Goal: Information Seeking & Learning: Find specific fact

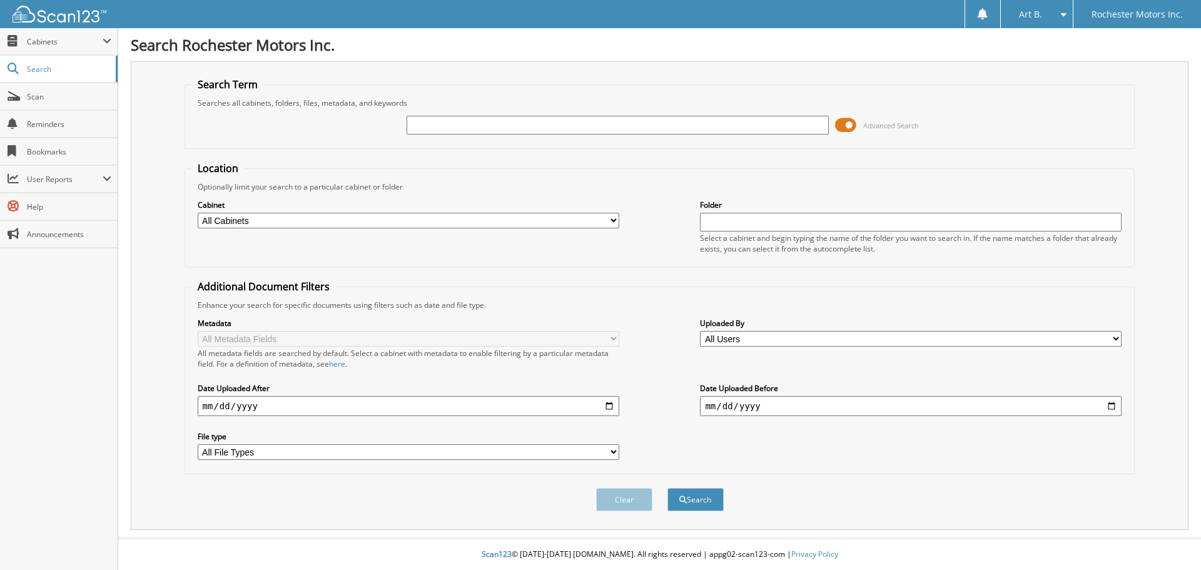
click at [854, 128] on span at bounding box center [845, 125] width 21 height 19
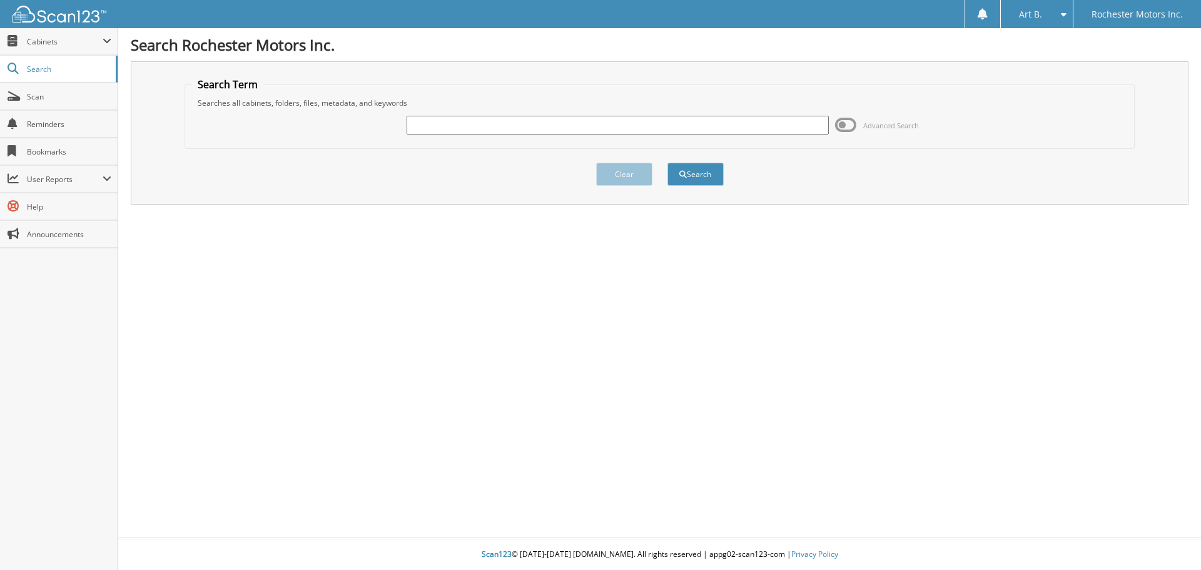
click at [553, 129] on input "text" at bounding box center [616, 125] width 421 height 19
type input "31172"
click at [718, 180] on button "Search" at bounding box center [695, 174] width 56 height 23
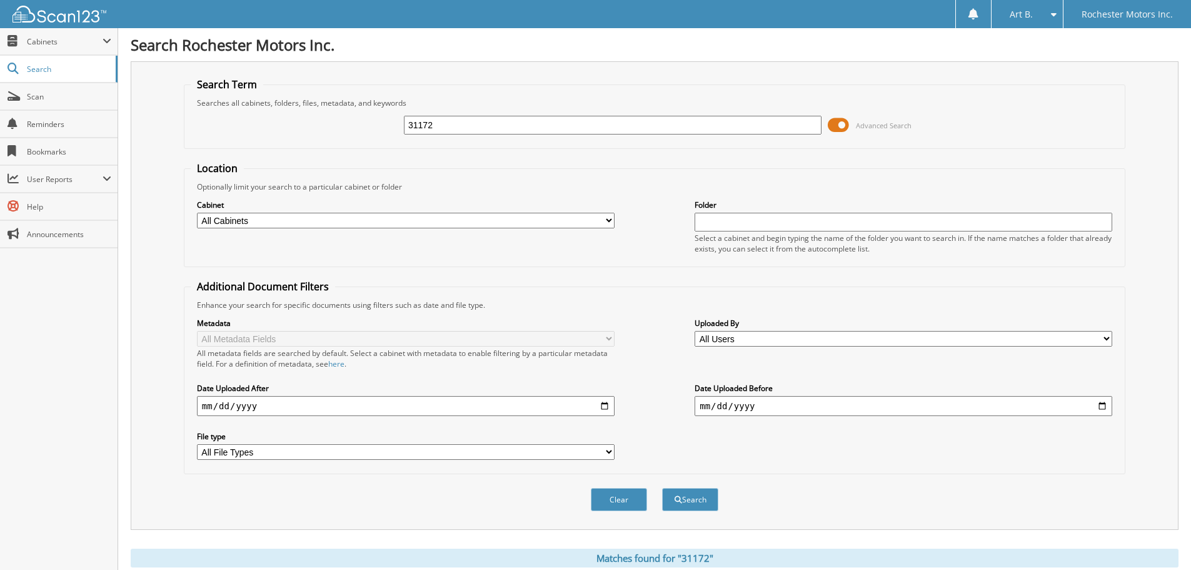
click at [847, 121] on span at bounding box center [838, 125] width 21 height 19
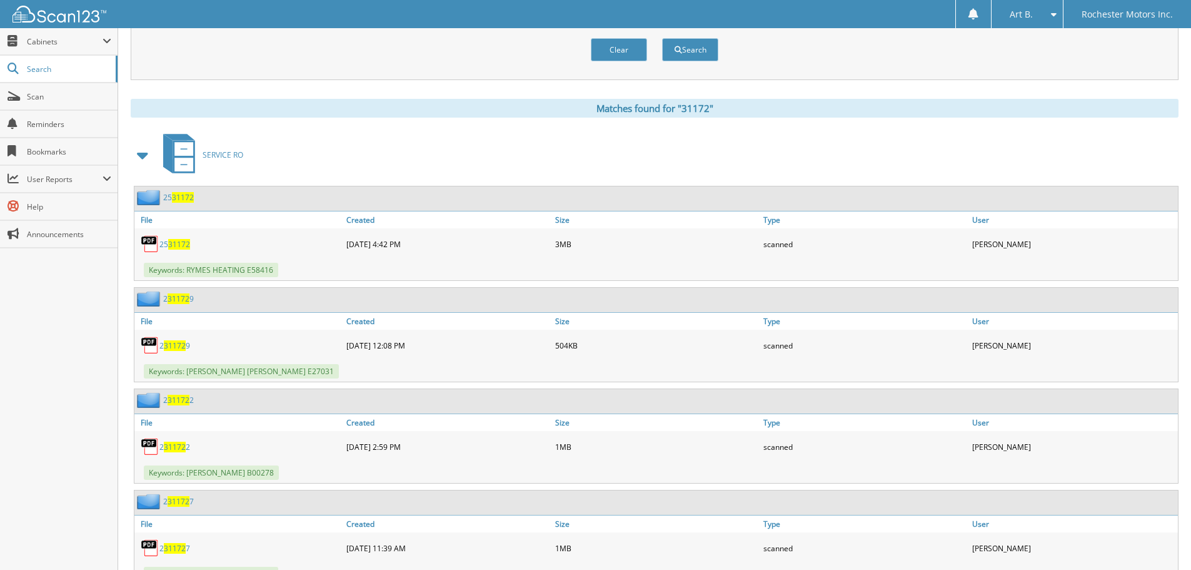
scroll to position [125, 0]
click at [169, 243] on span "31172" at bounding box center [179, 243] width 22 height 11
